Goal: Connect with others: Connect with other users

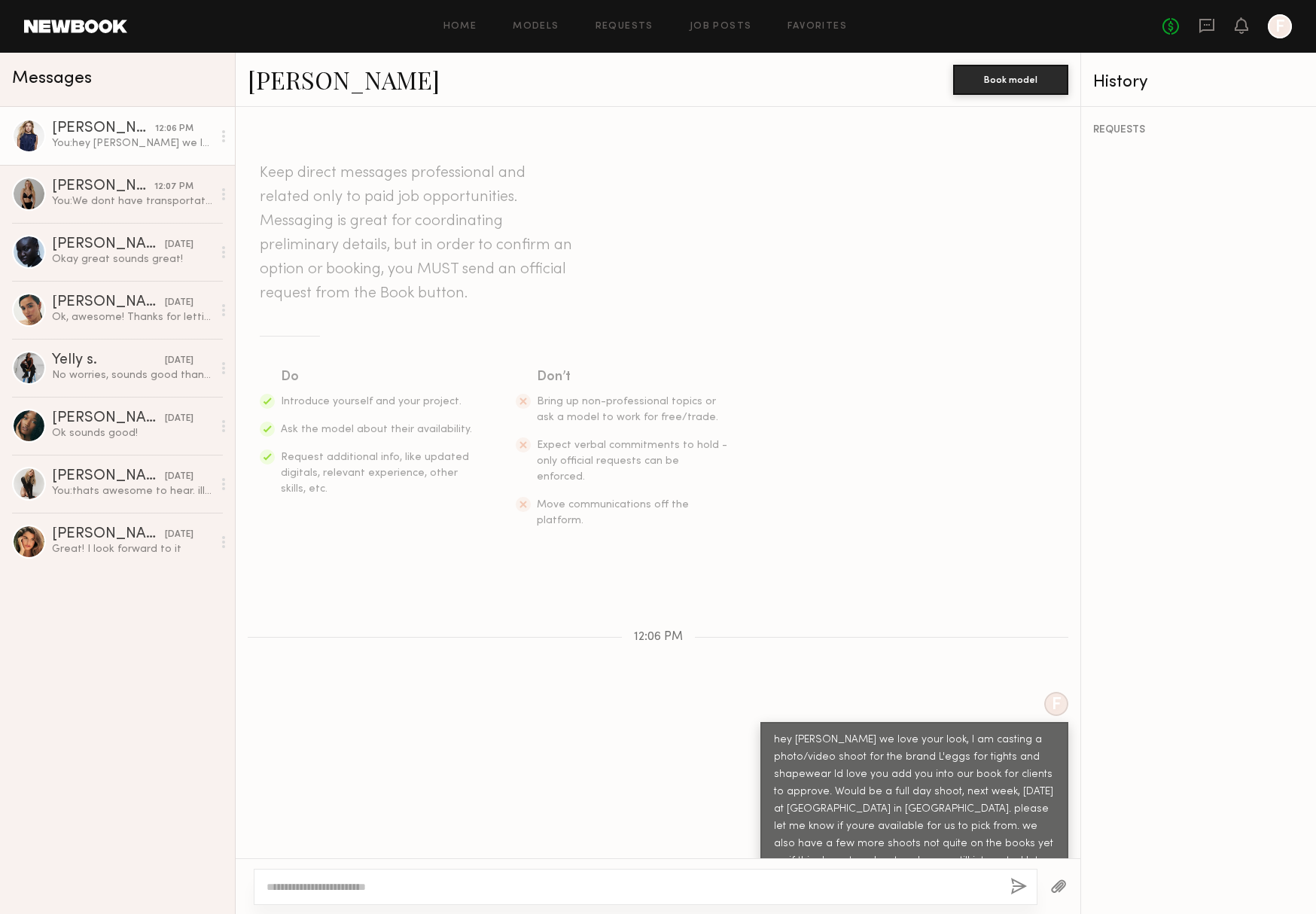
scroll to position [10, 0]
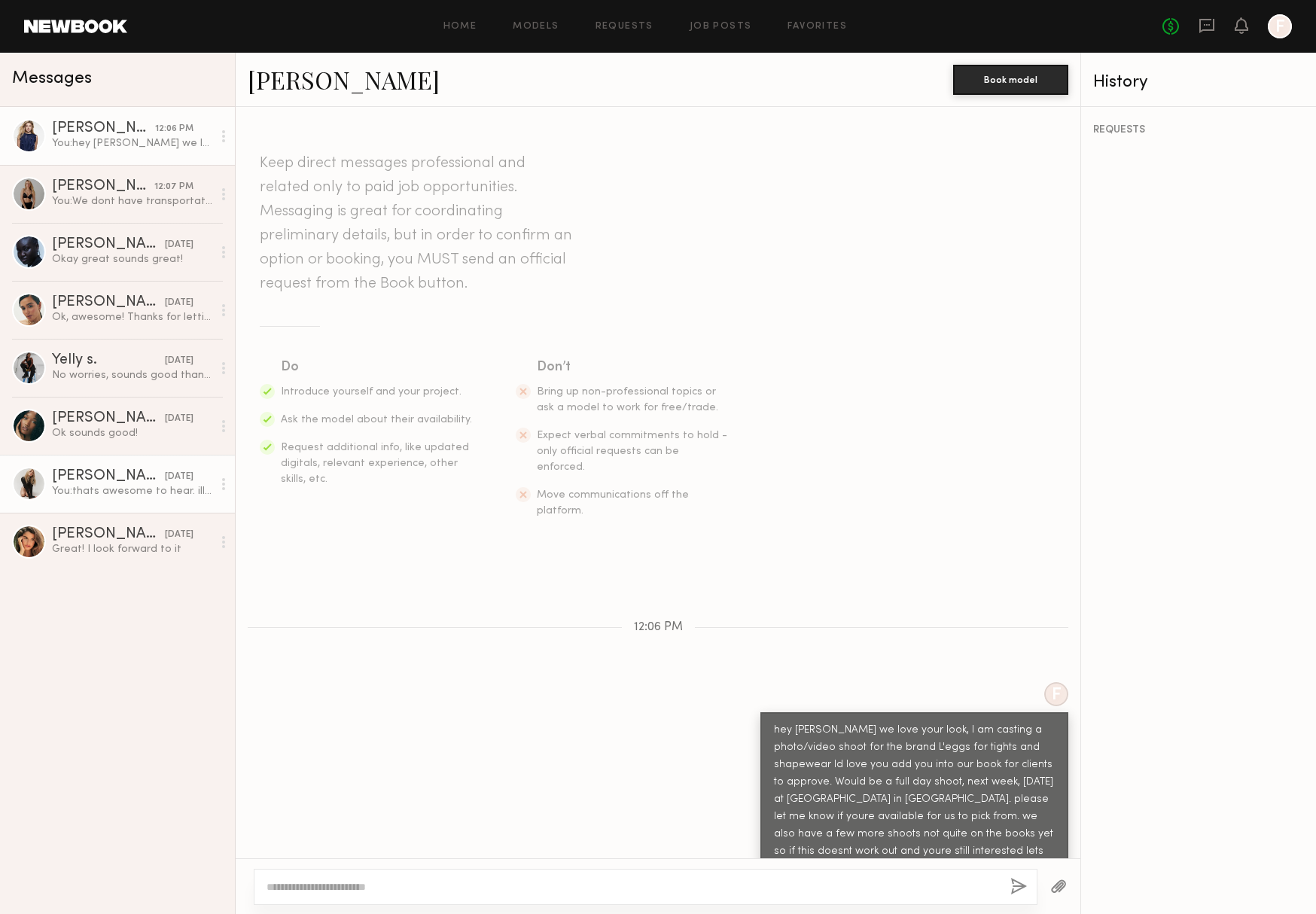
click at [91, 477] on div "[PERSON_NAME]" at bounding box center [108, 476] width 113 height 15
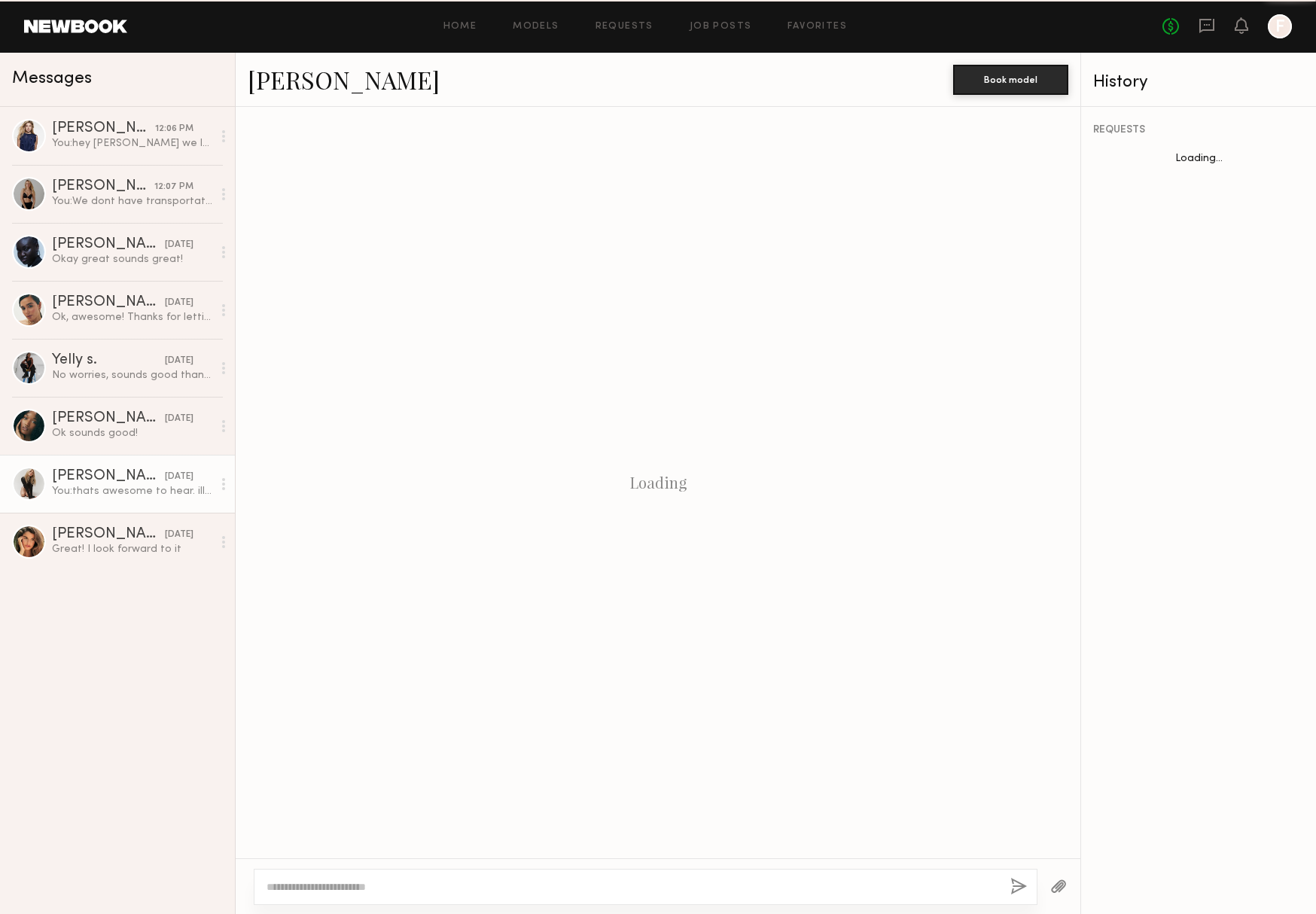
scroll to position [308, 0]
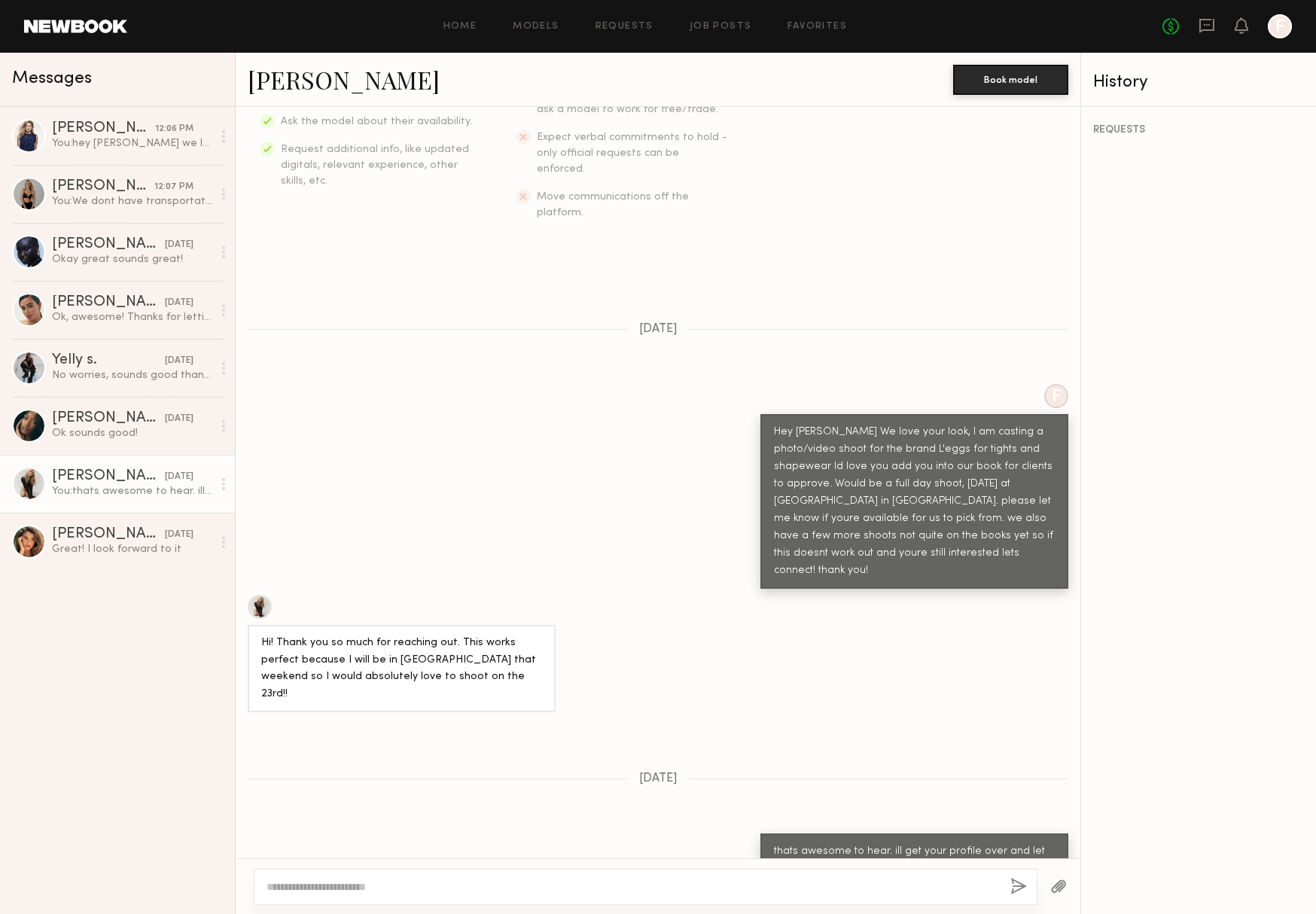
click at [265, 595] on div at bounding box center [260, 607] width 24 height 24
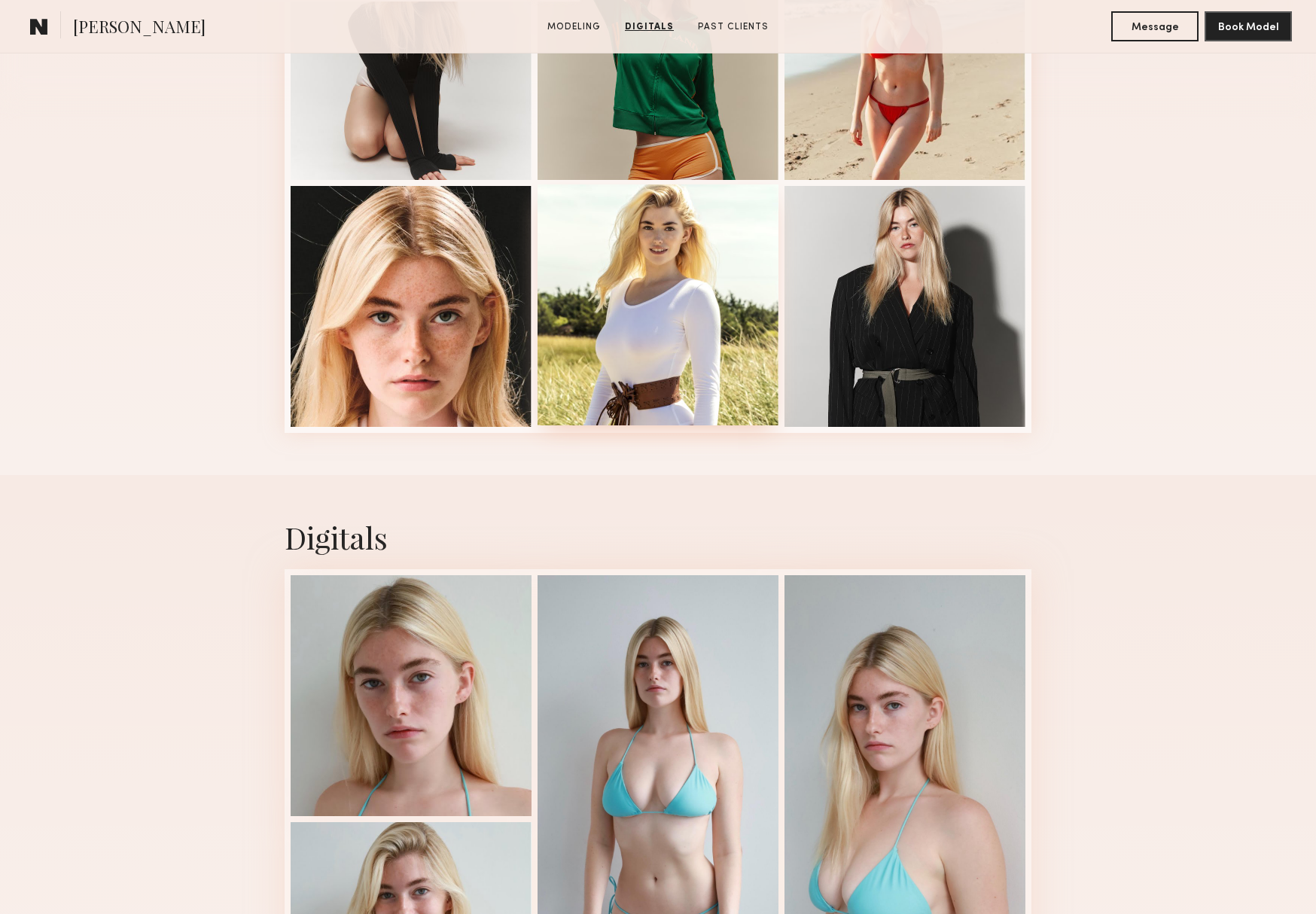
scroll to position [302, 0]
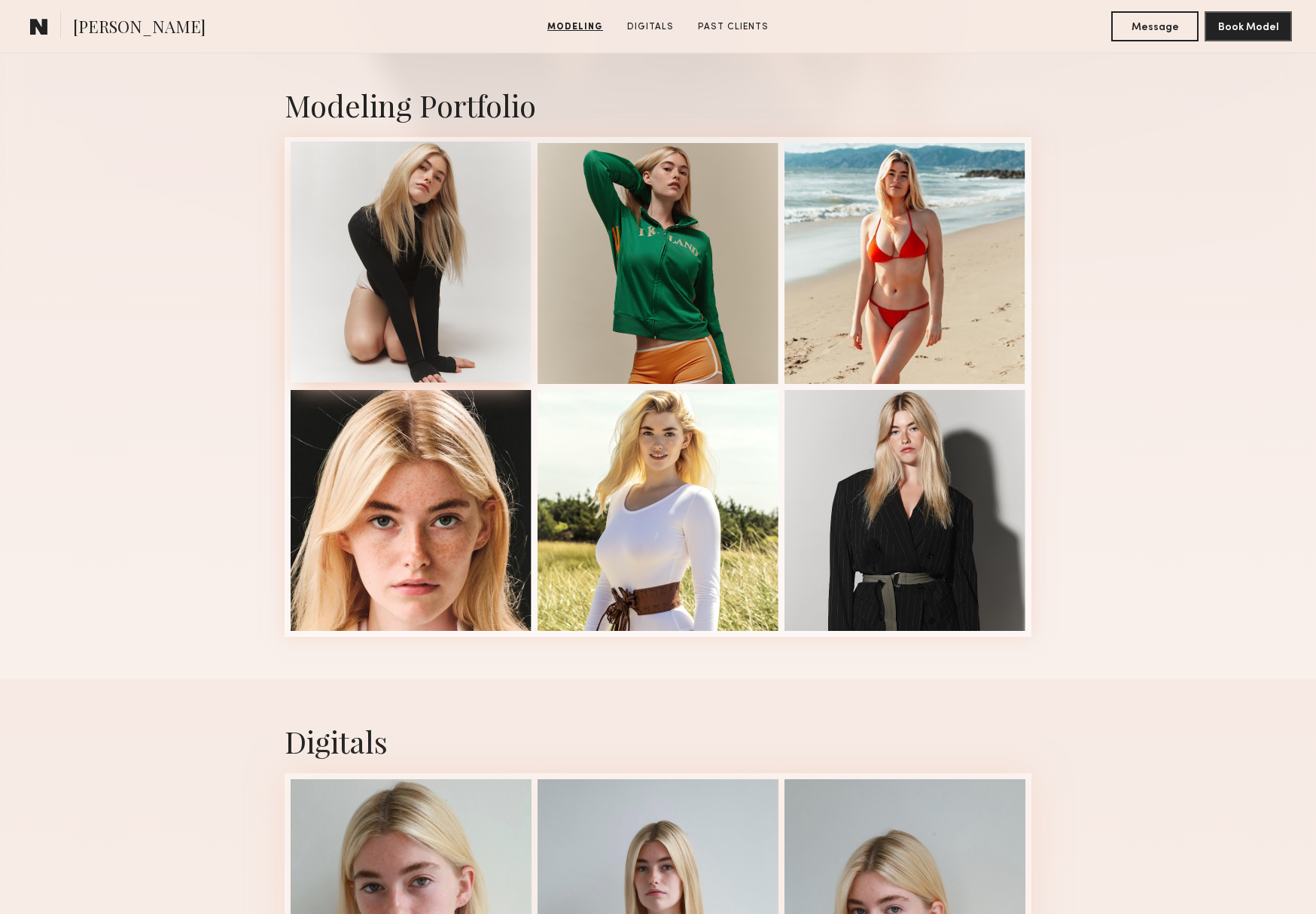
click at [431, 342] on div at bounding box center [411, 262] width 241 height 241
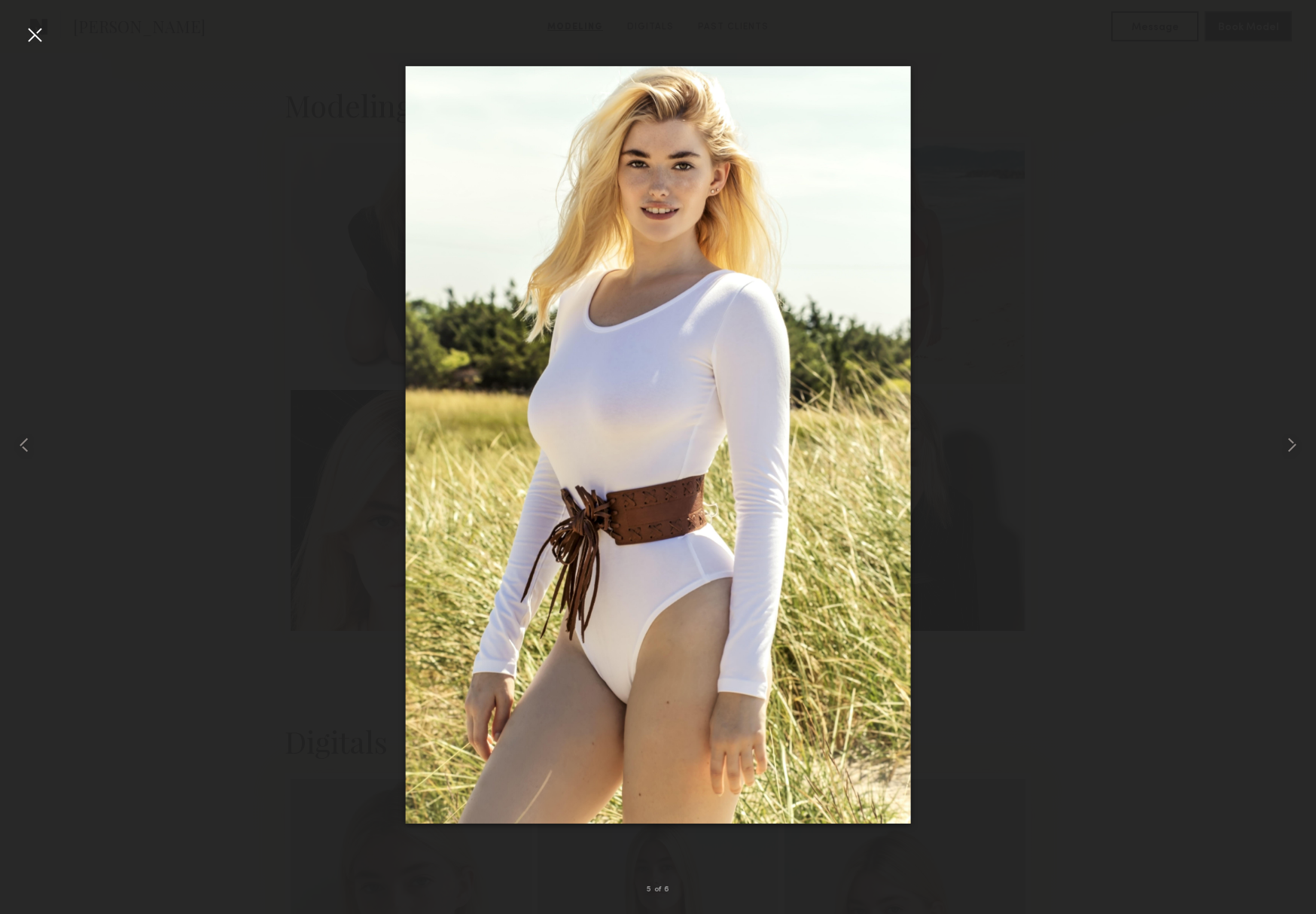
click at [29, 29] on div at bounding box center [35, 35] width 24 height 24
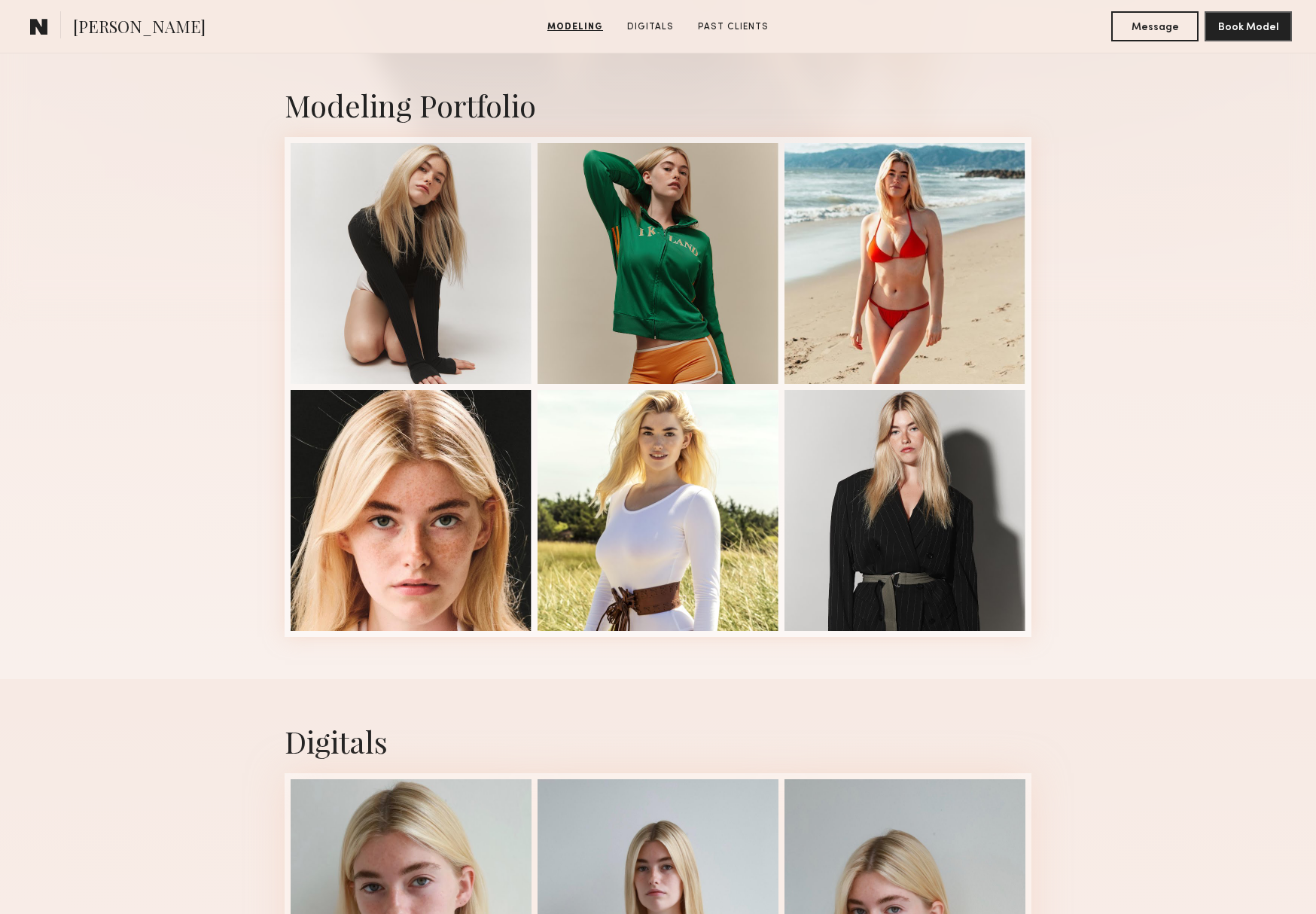
scroll to position [0, 0]
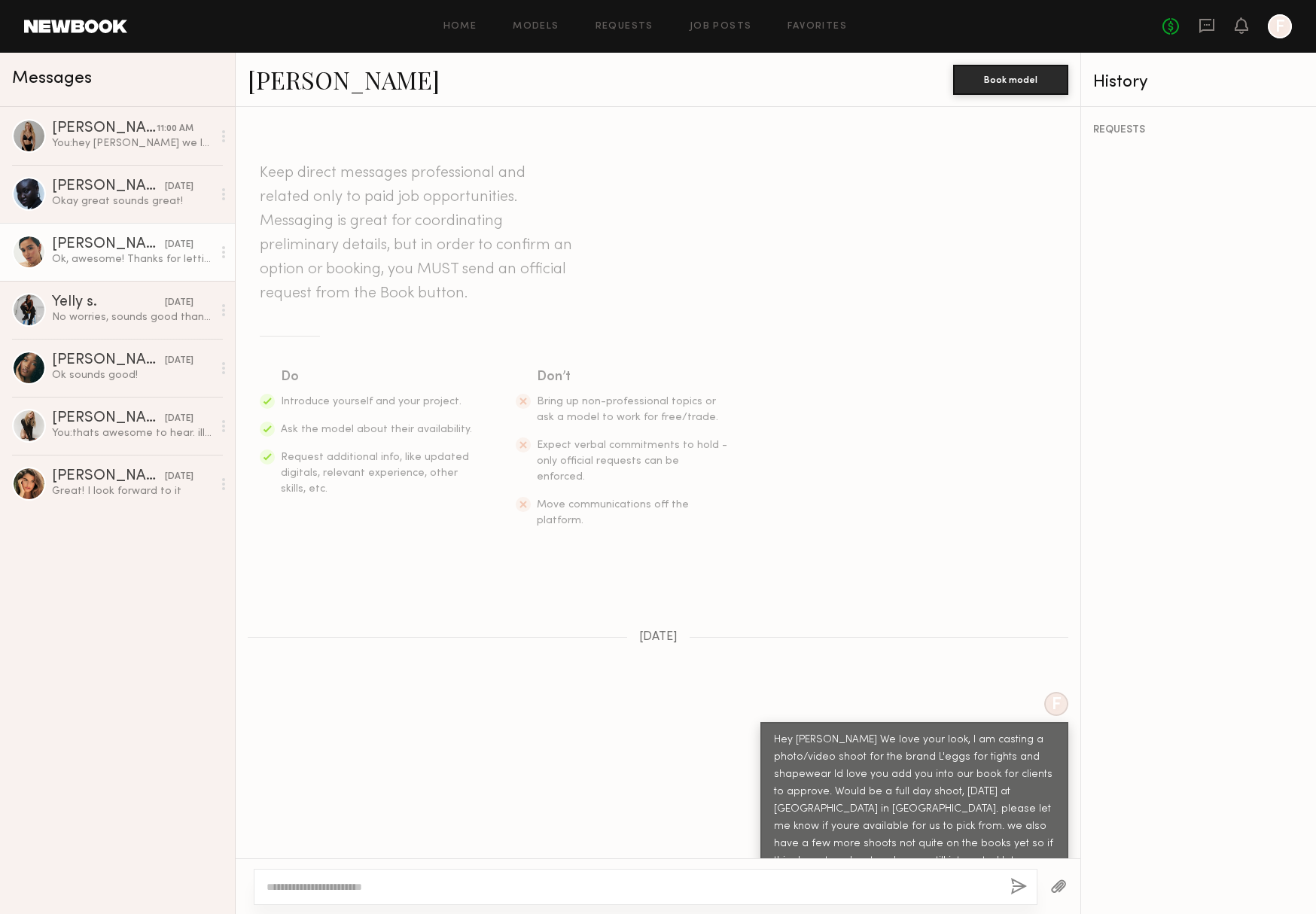
scroll to position [497, 0]
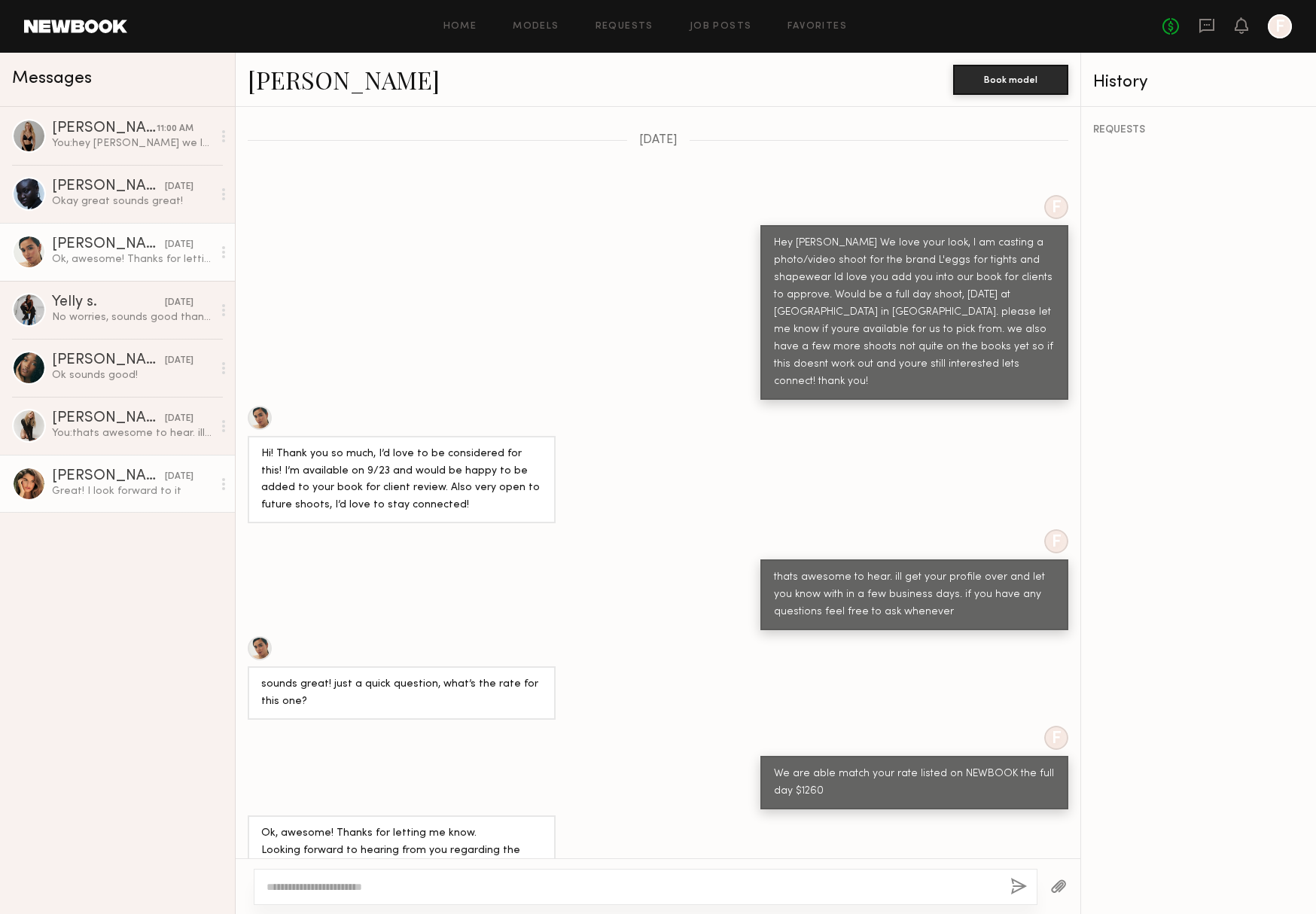
click at [35, 481] on div at bounding box center [29, 483] width 34 height 34
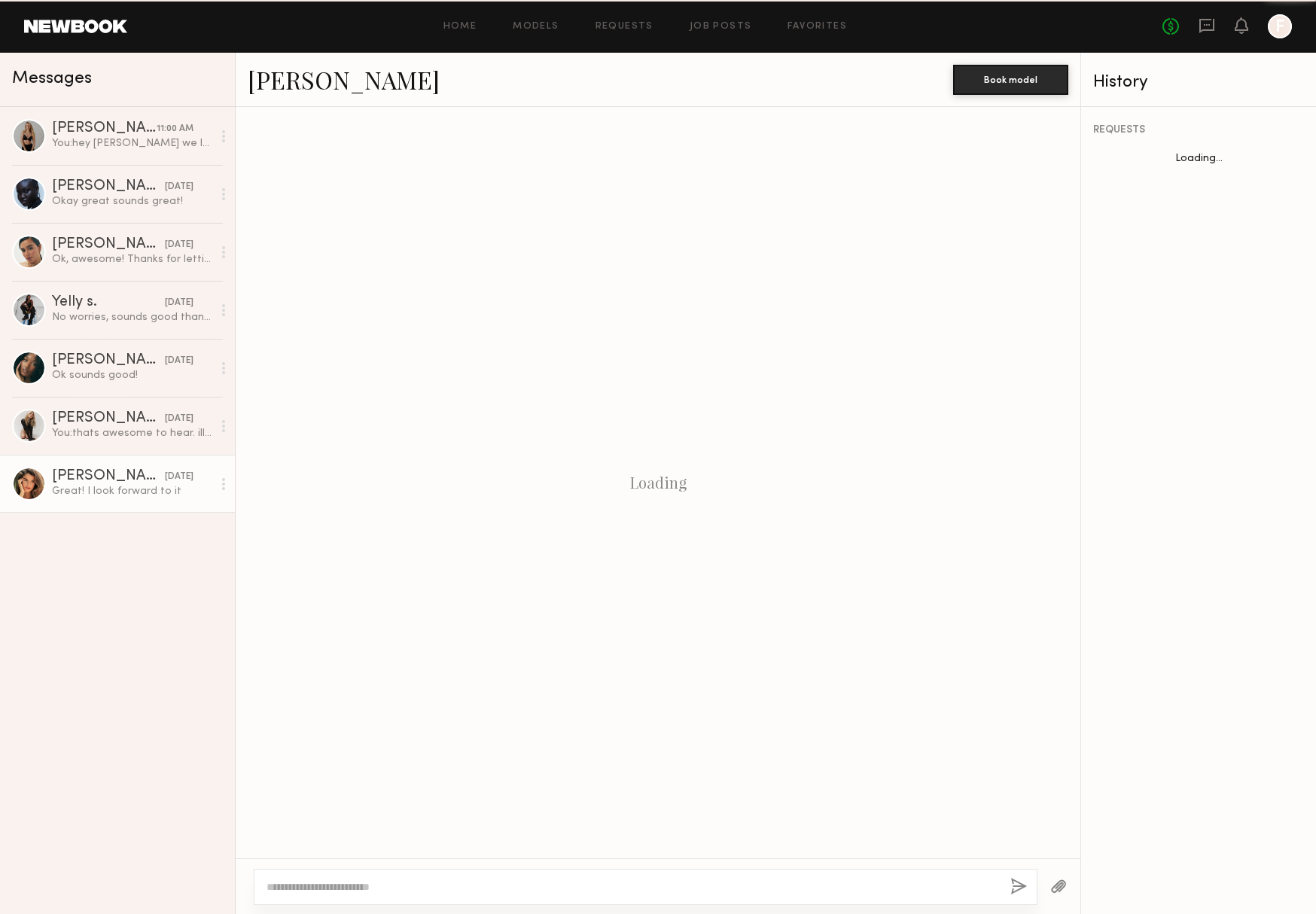
scroll to position [248, 0]
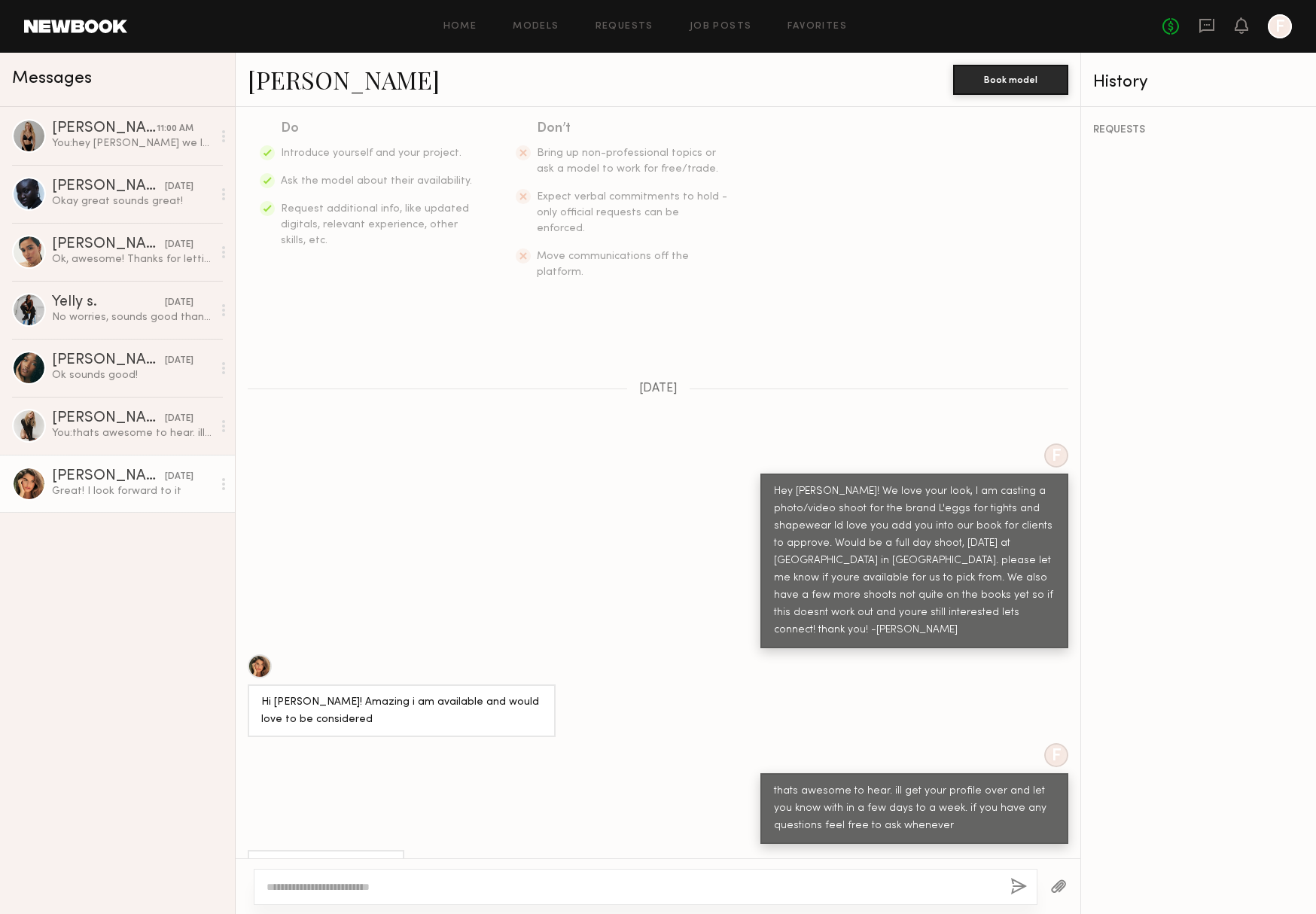
click at [61, 472] on div "Manuela G." at bounding box center [108, 476] width 113 height 15
click at [254, 655] on div at bounding box center [260, 667] width 24 height 24
click at [1210, 26] on icon at bounding box center [1206, 25] width 16 height 16
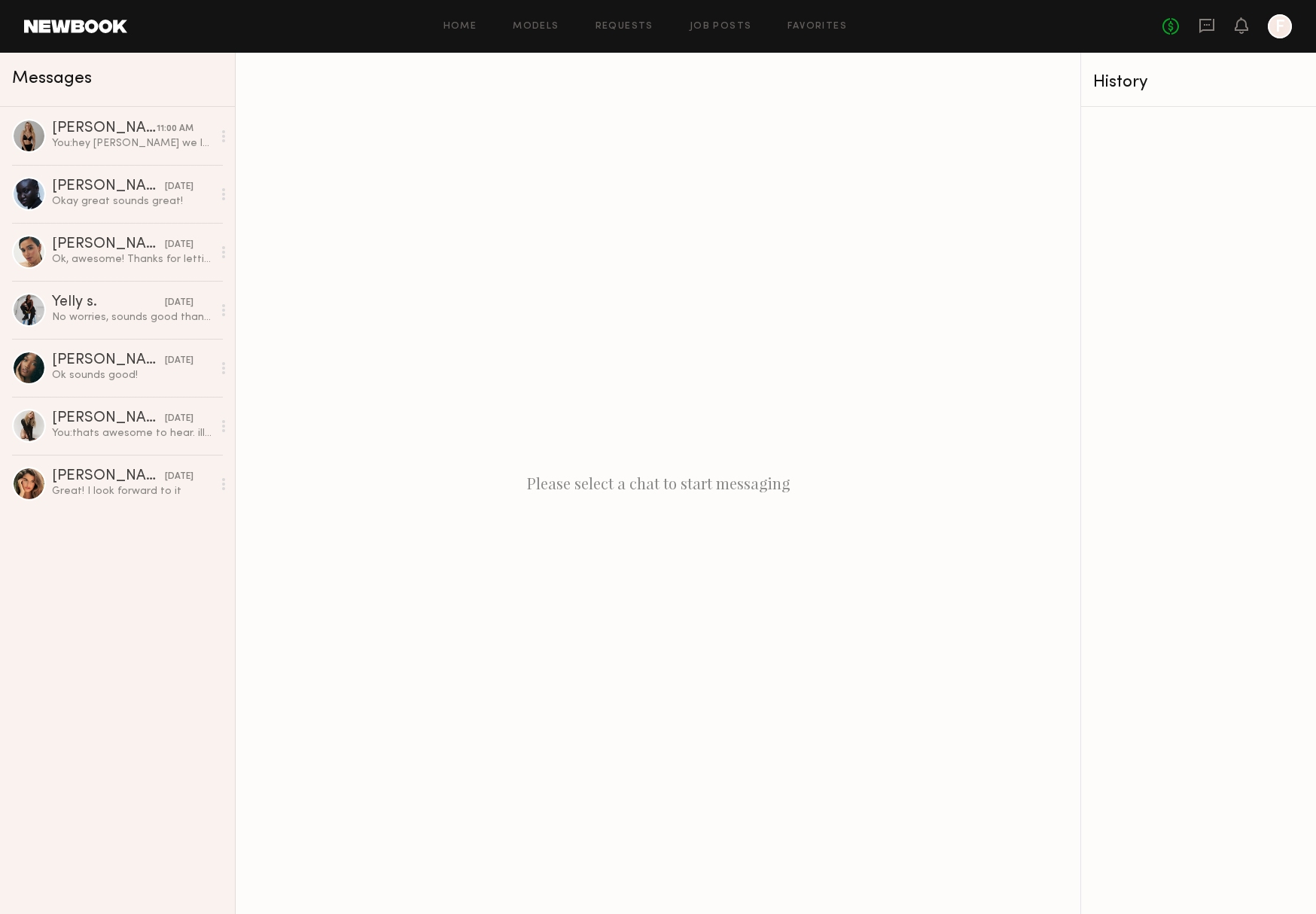
click at [103, 23] on link at bounding box center [75, 27] width 103 height 14
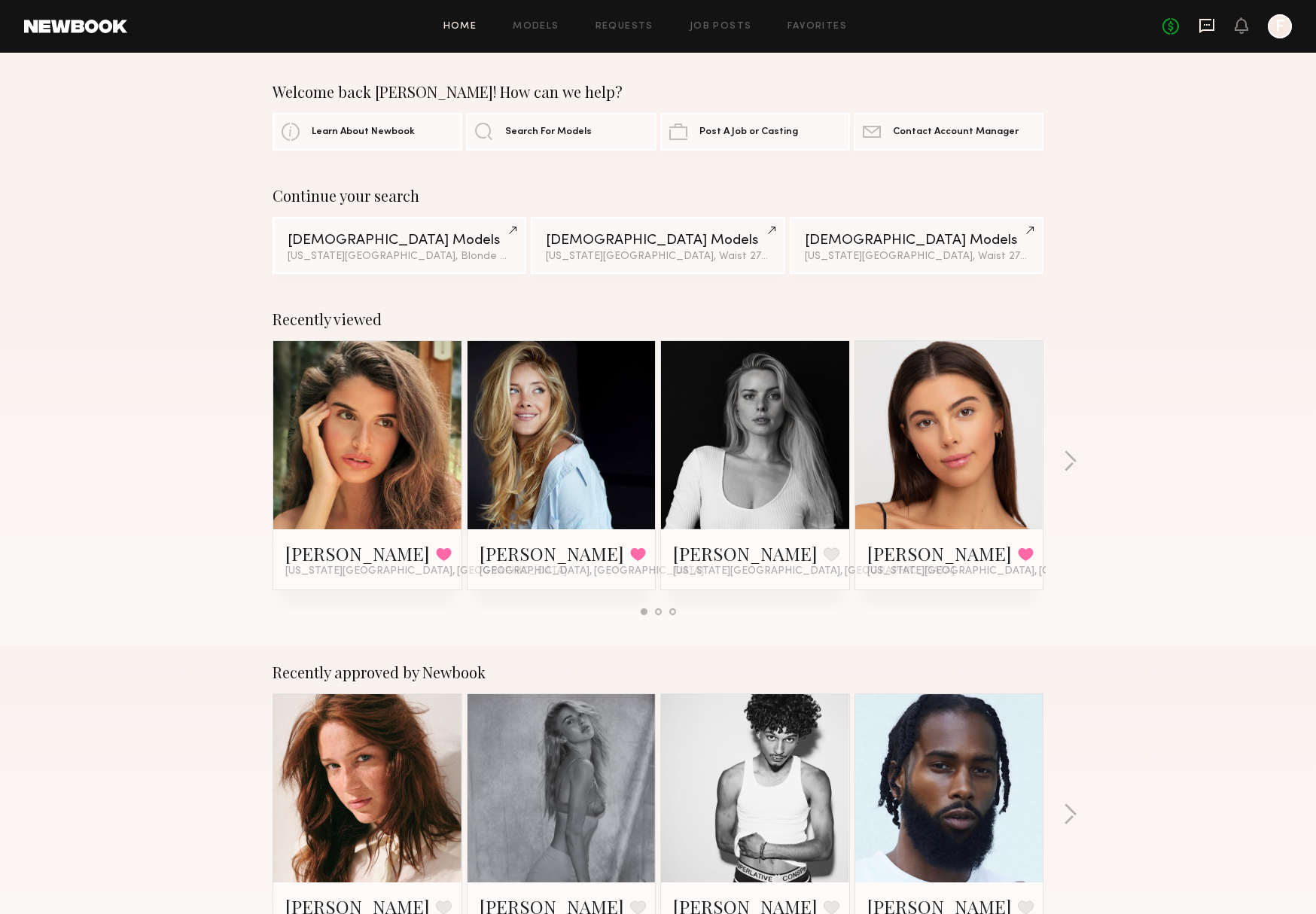
click at [1200, 22] on icon at bounding box center [1206, 26] width 15 height 15
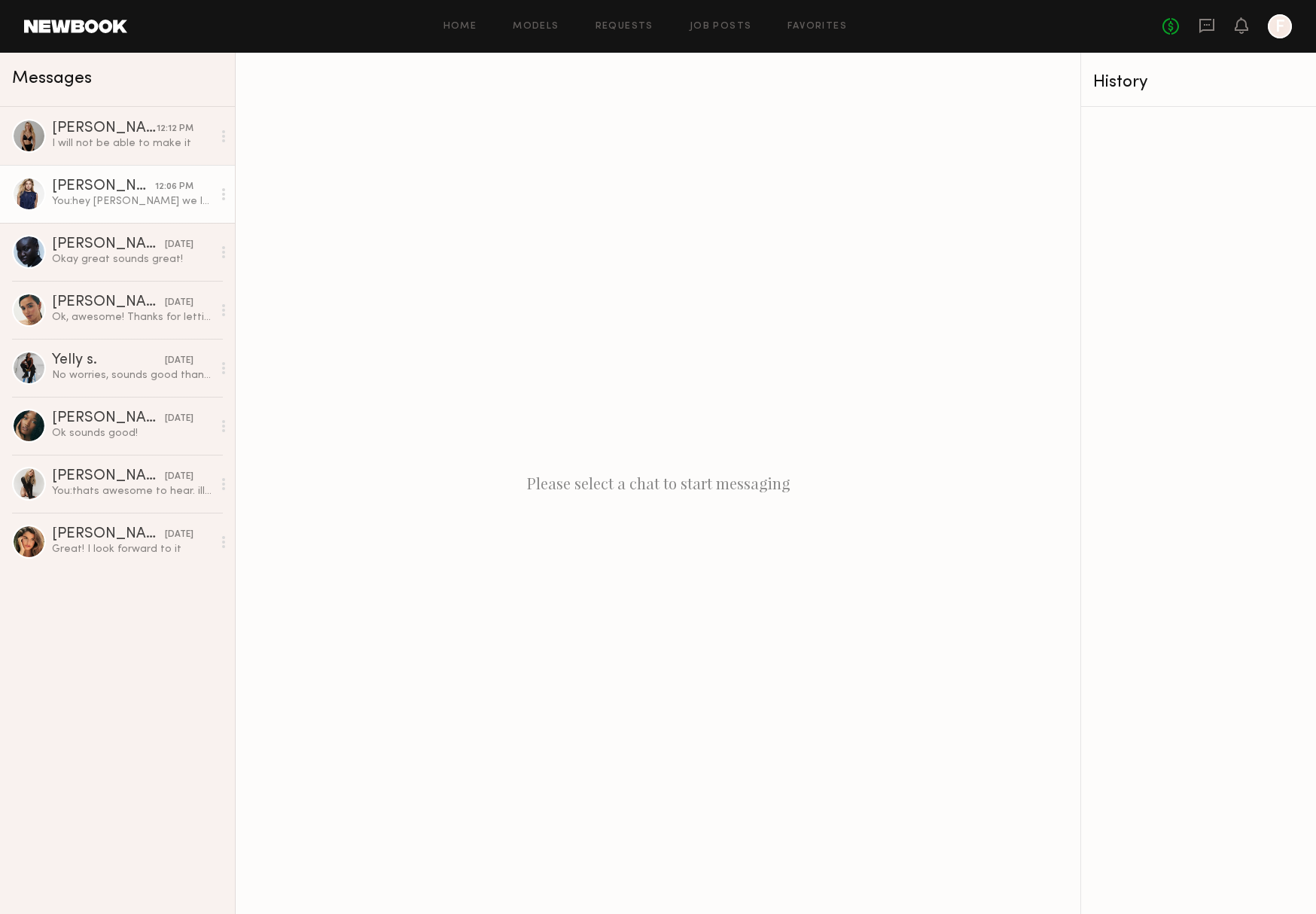
click at [54, 186] on div "Kelsey E." at bounding box center [103, 186] width 103 height 15
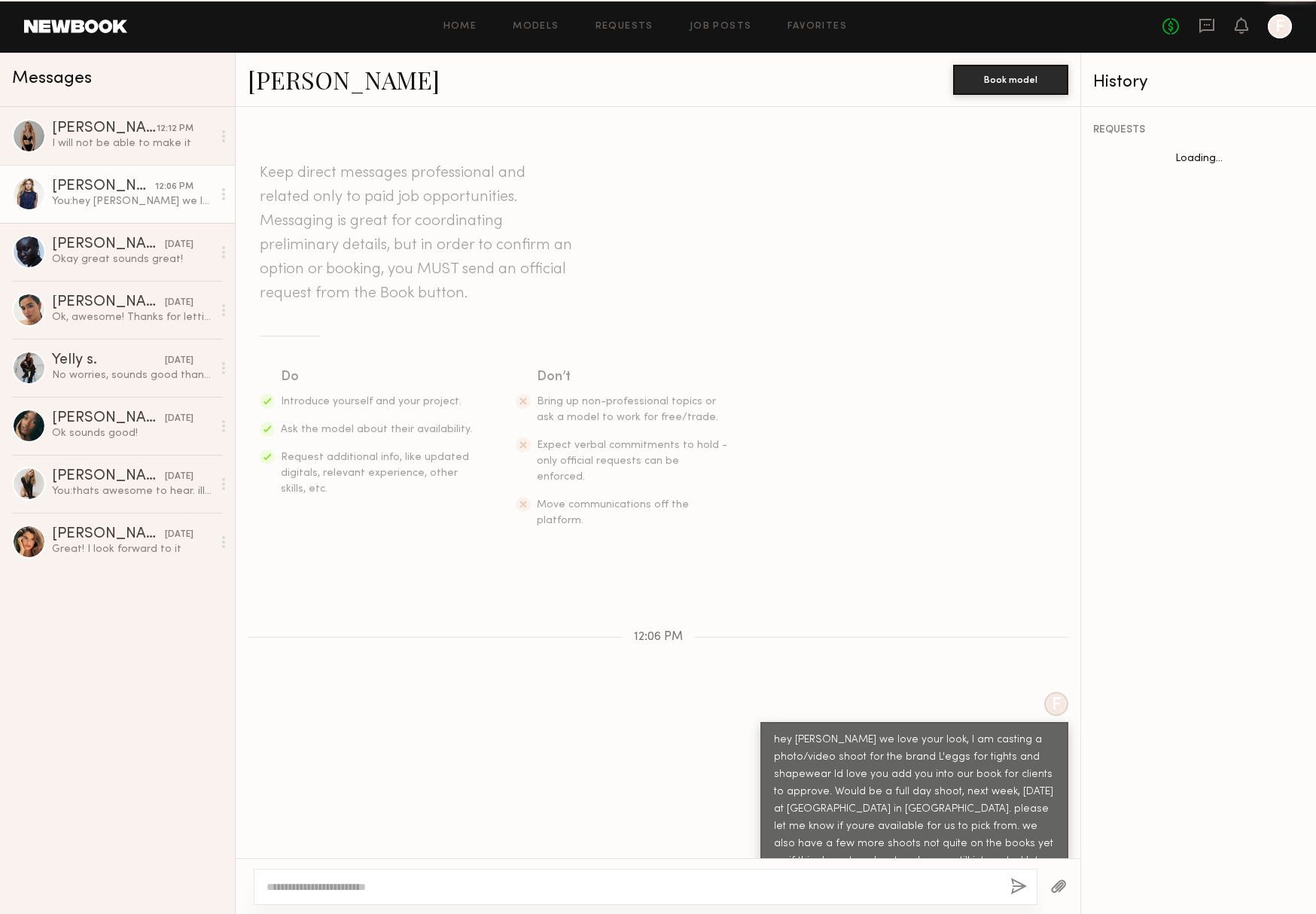
scroll to position [10, 0]
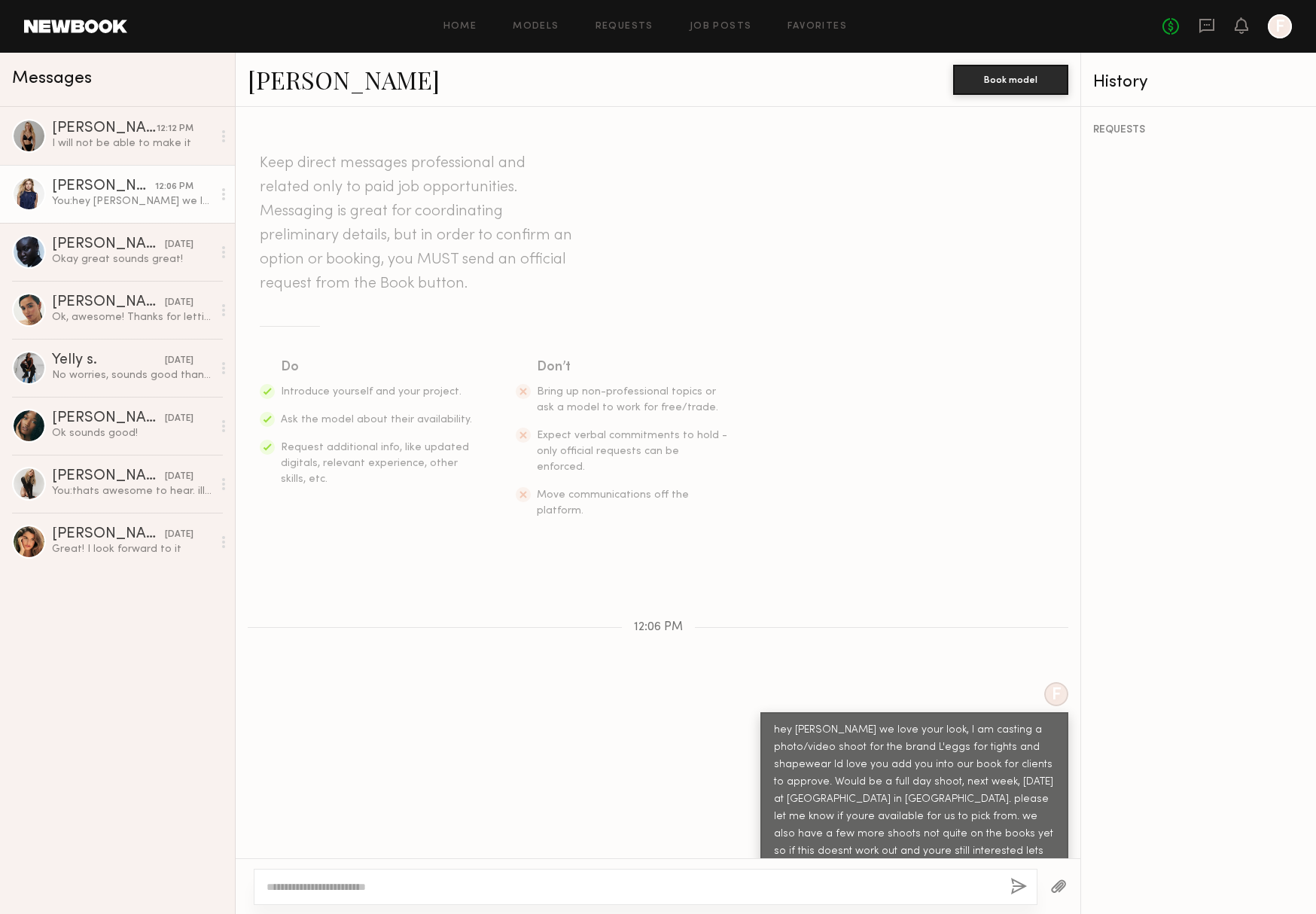
click at [36, 189] on div at bounding box center [29, 194] width 34 height 34
click at [33, 197] on div at bounding box center [29, 194] width 34 height 34
click at [272, 86] on link "Kelsey E." at bounding box center [344, 79] width 192 height 32
click at [94, 187] on div "Kelsey E." at bounding box center [103, 186] width 103 height 15
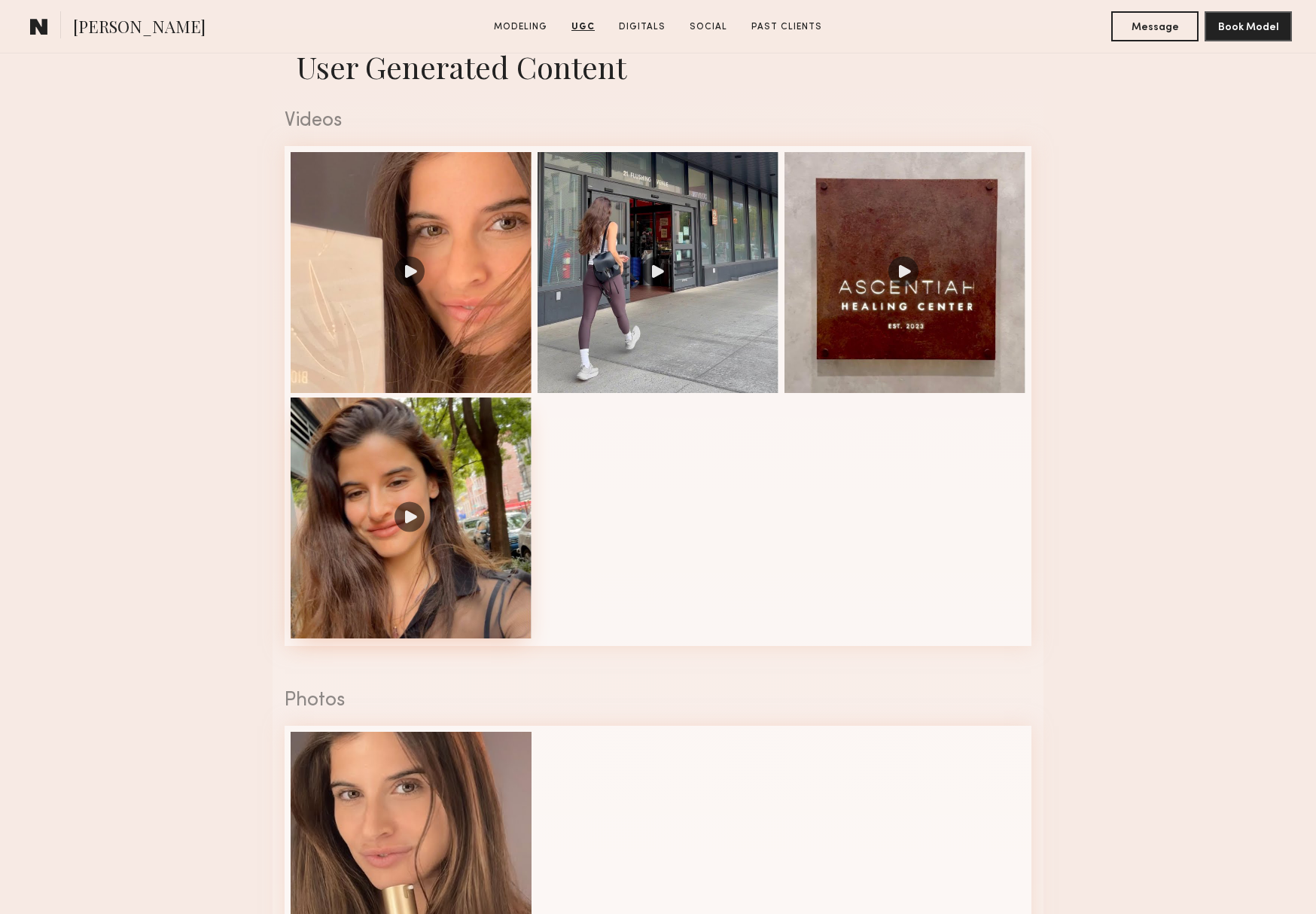
scroll to position [1525, 0]
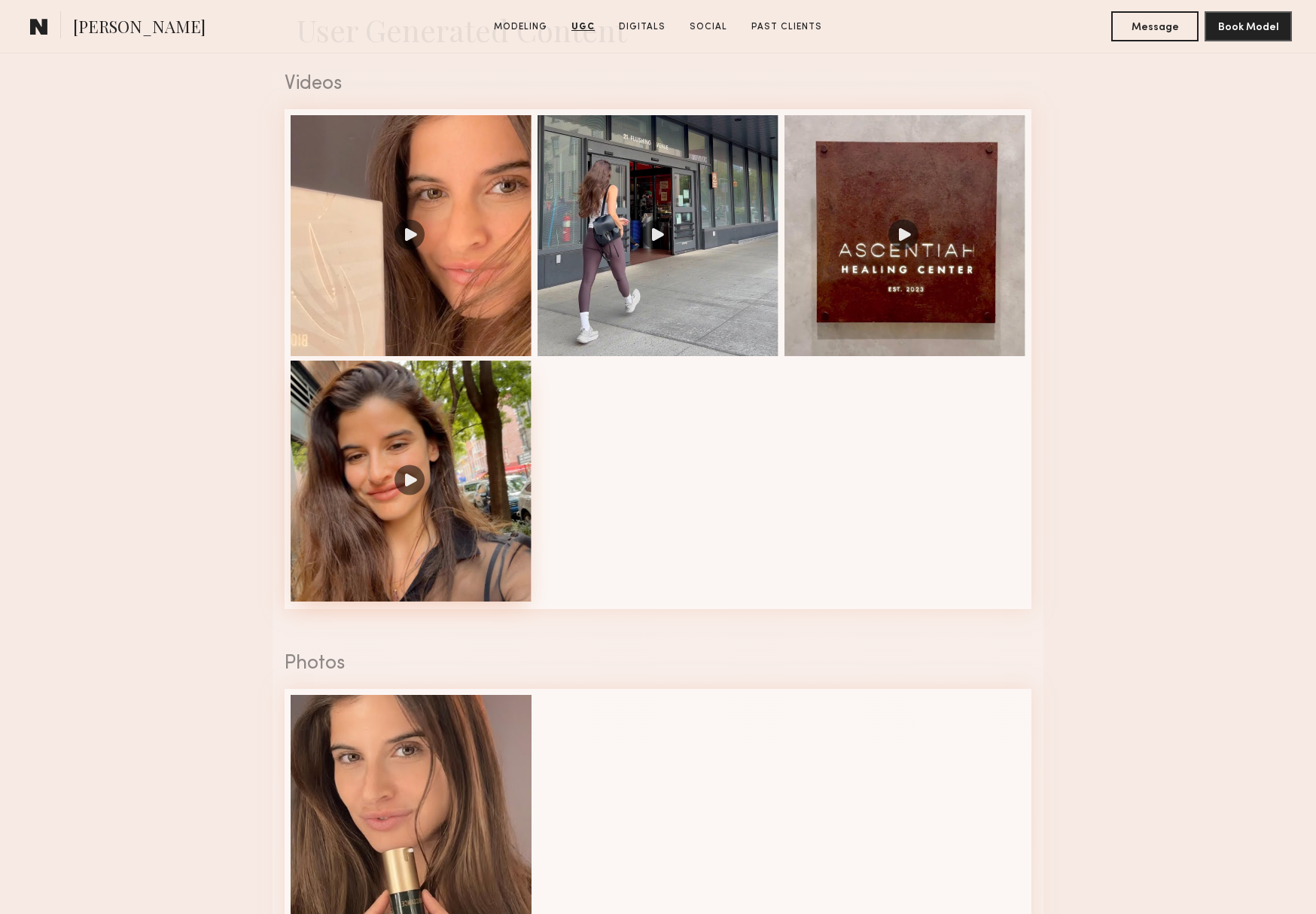
click at [450, 460] on div at bounding box center [411, 481] width 241 height 241
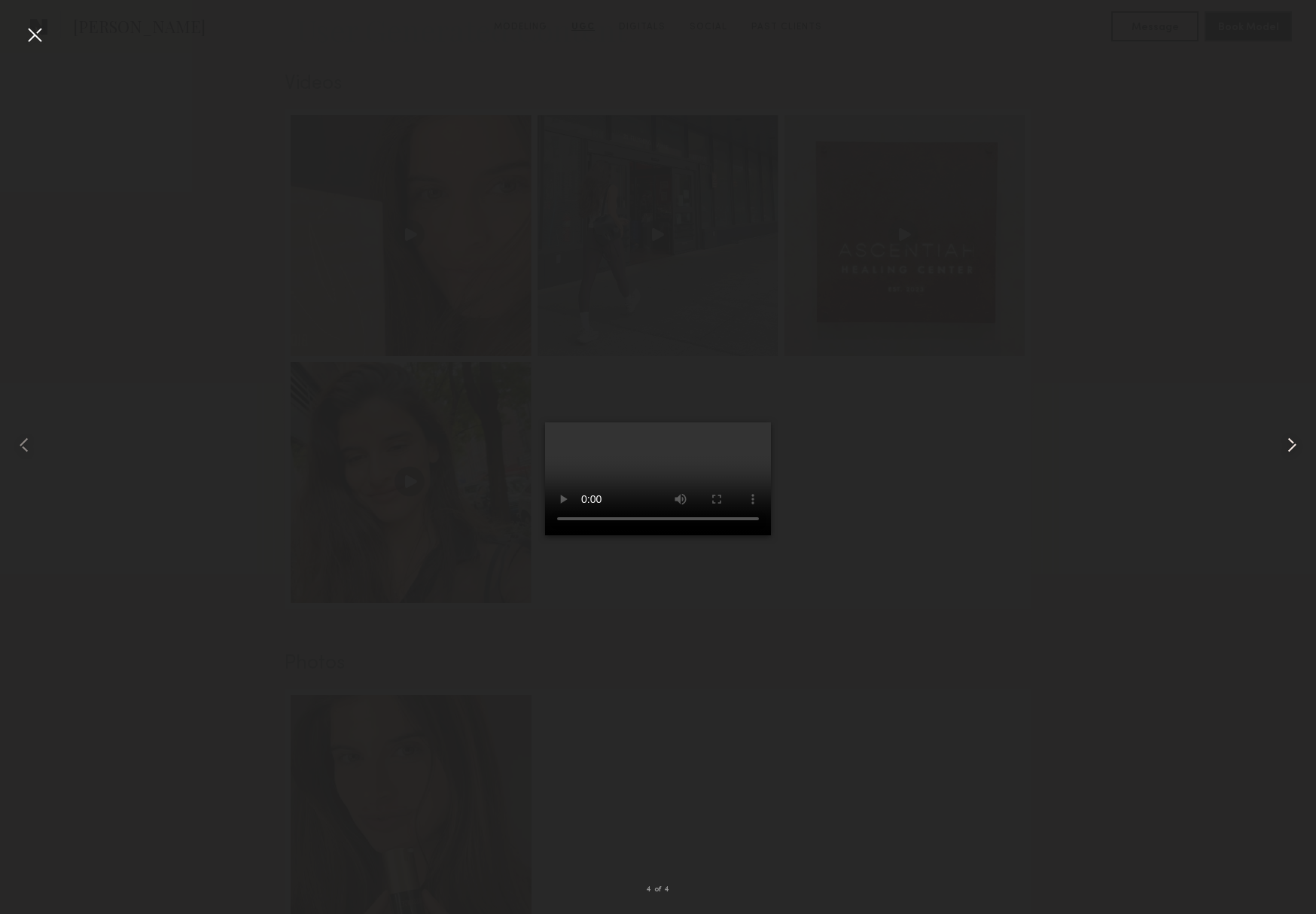
click at [1288, 446] on common-icon at bounding box center [1293, 445] width 24 height 24
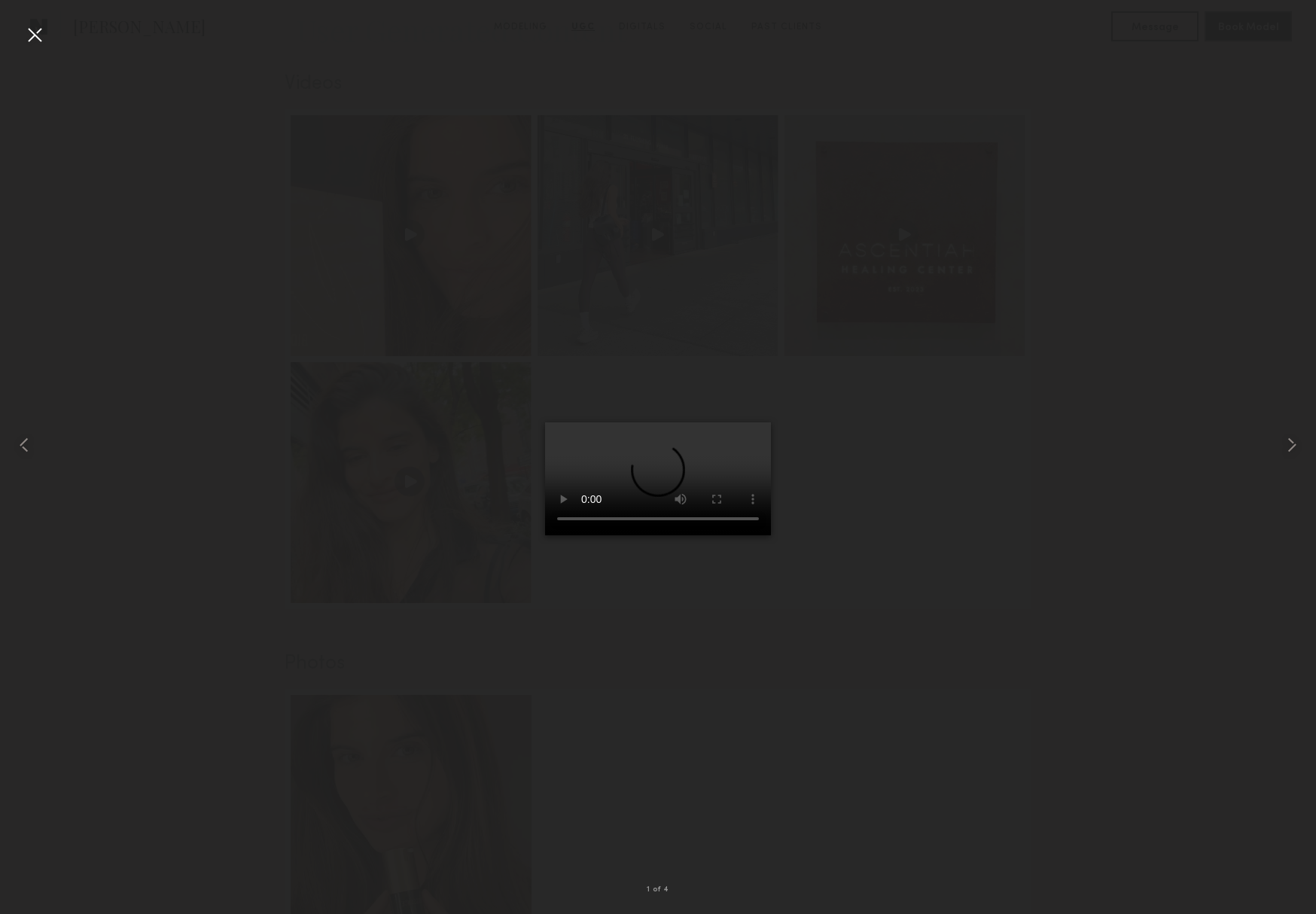
click at [43, 38] on div at bounding box center [35, 35] width 24 height 24
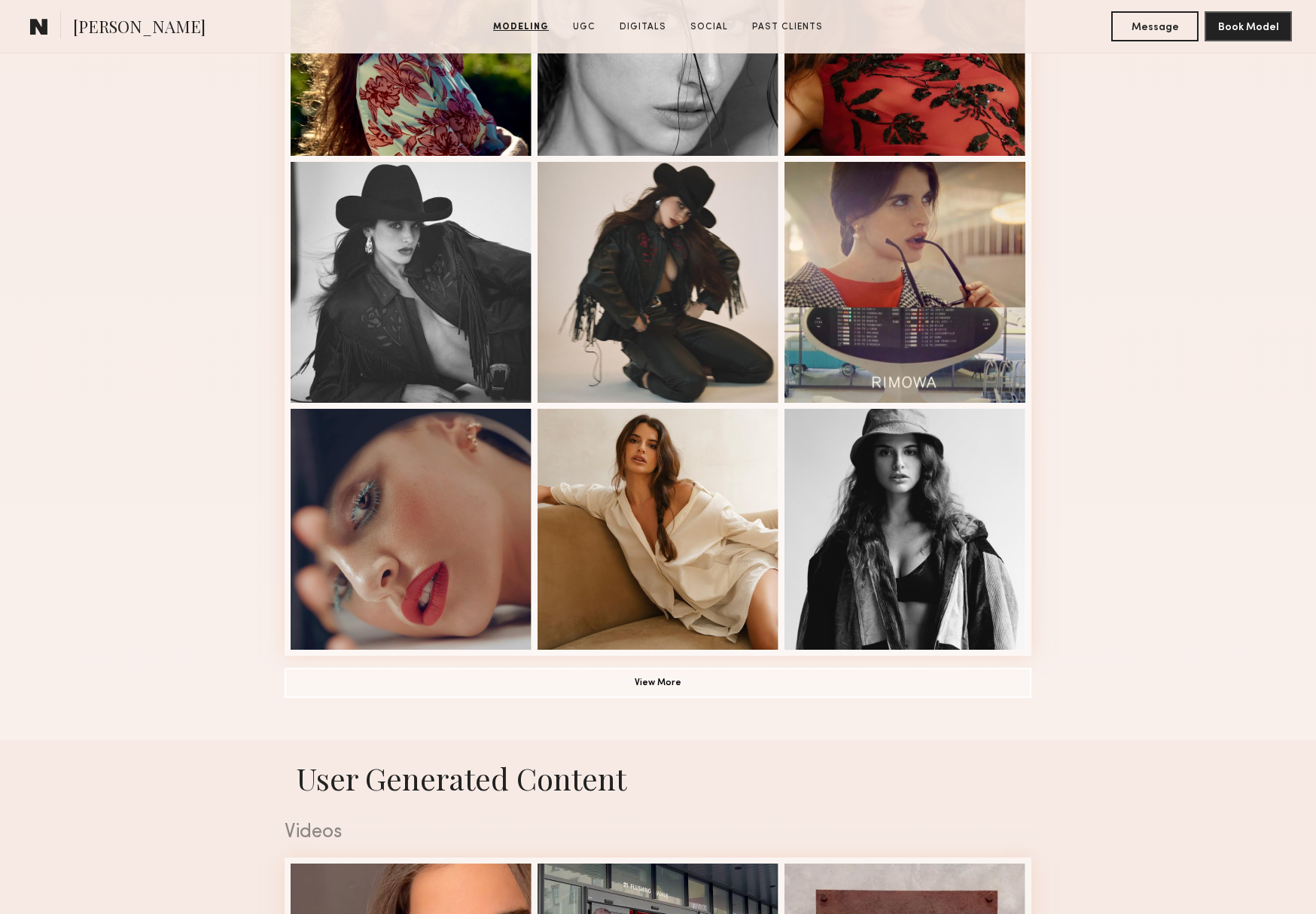
scroll to position [700, 0]
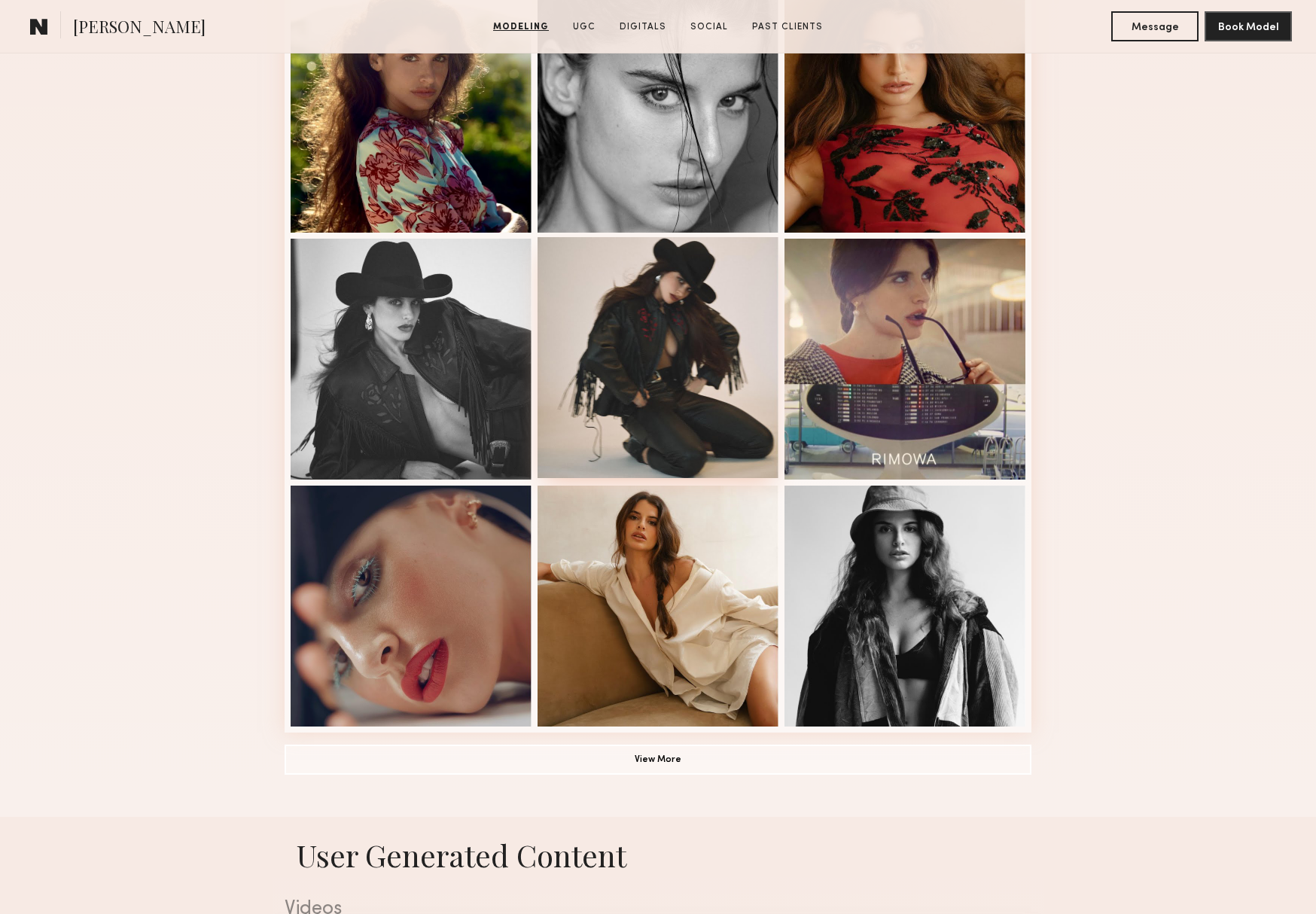
click at [714, 340] on div at bounding box center [658, 357] width 241 height 241
